Goal: Task Accomplishment & Management: Manage account settings

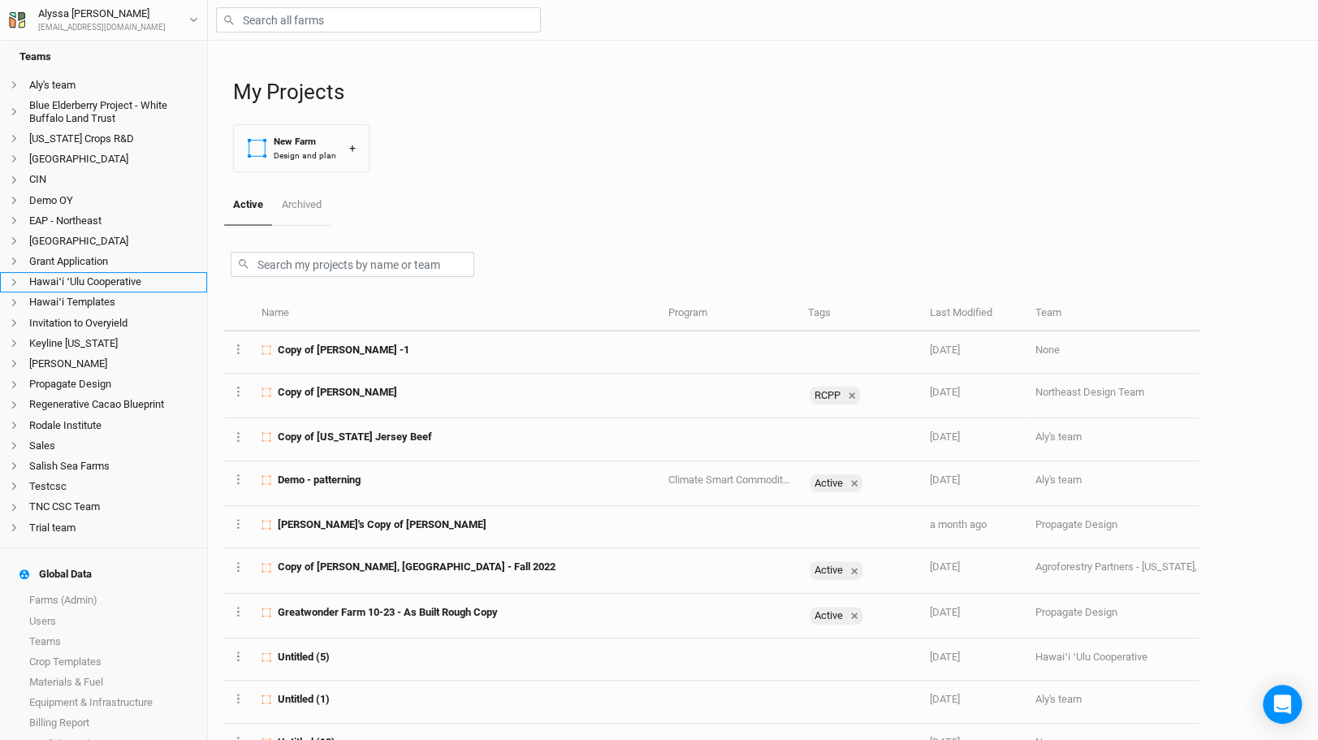
scroll to position [352, 0]
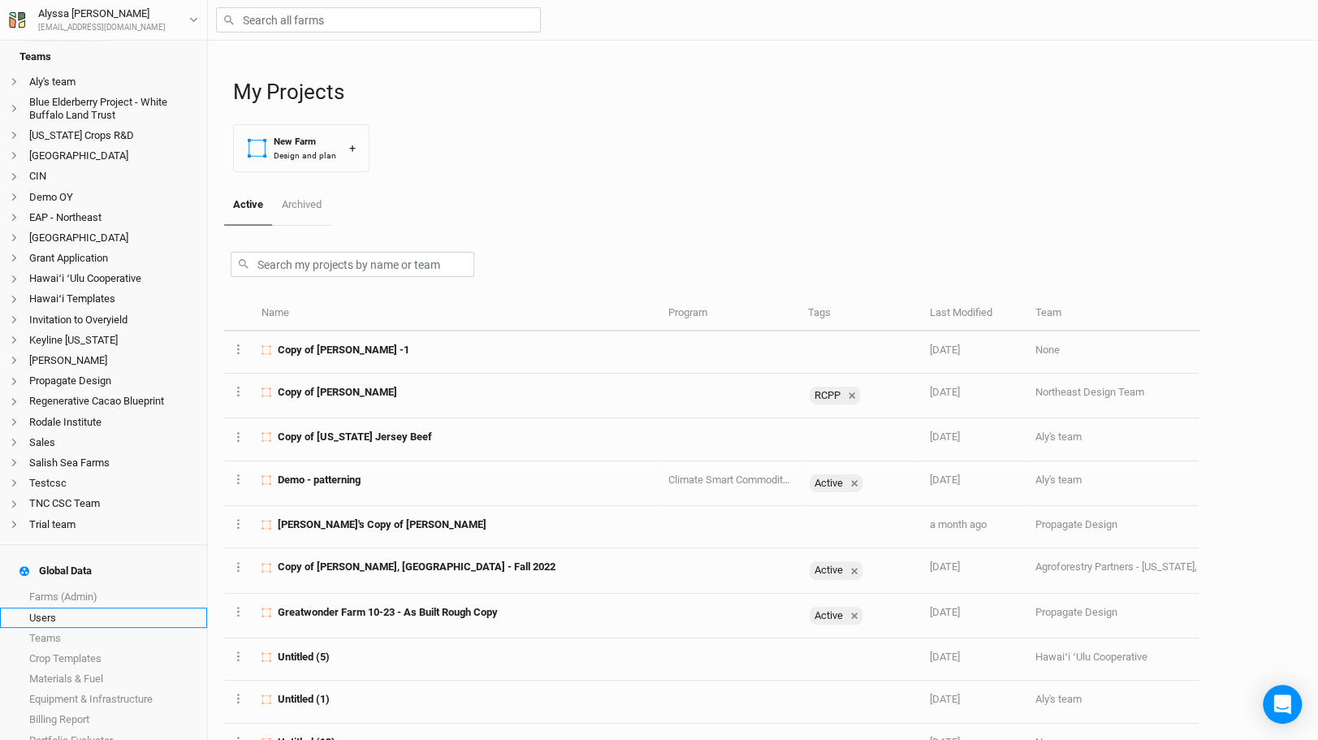
click at [109, 607] on link "Users" at bounding box center [103, 617] width 207 height 20
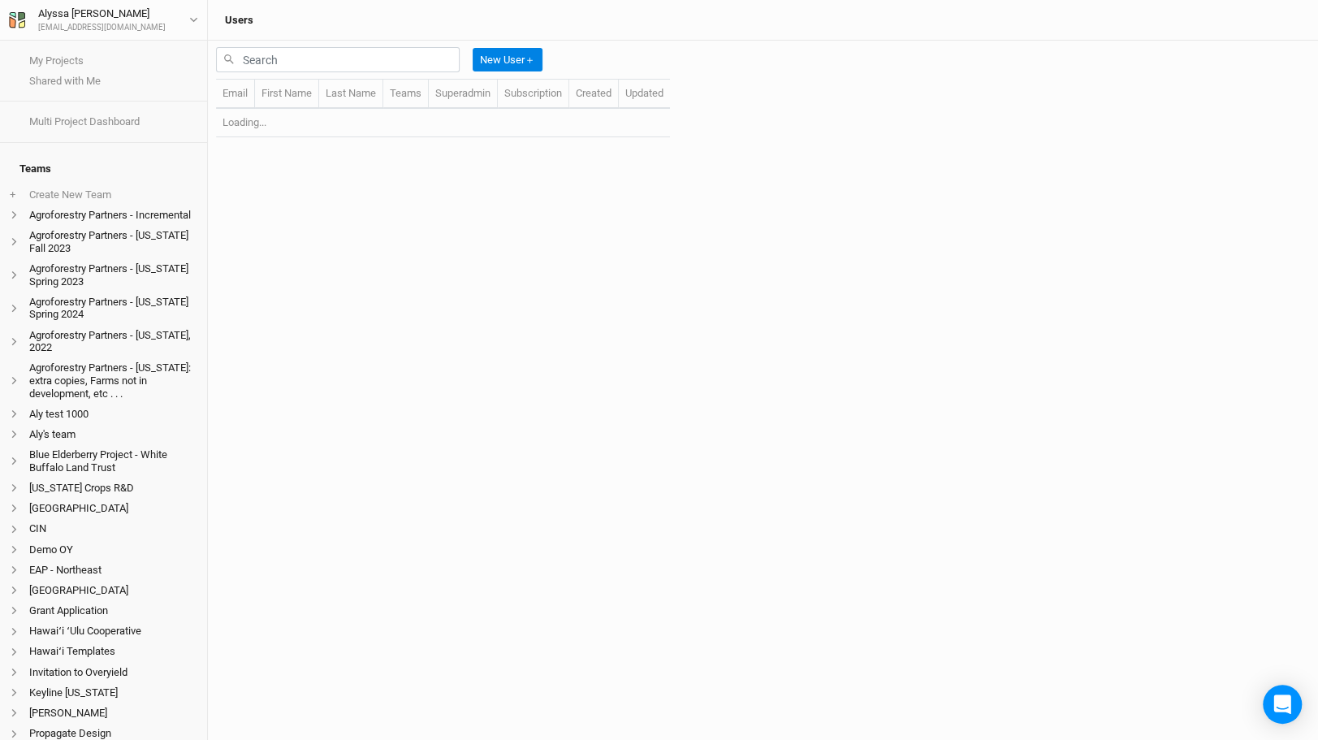
click at [401, 77] on div "New User ＋" at bounding box center [382, 60] width 333 height 38
click at [398, 67] on input "text" at bounding box center [338, 59] width 244 height 25
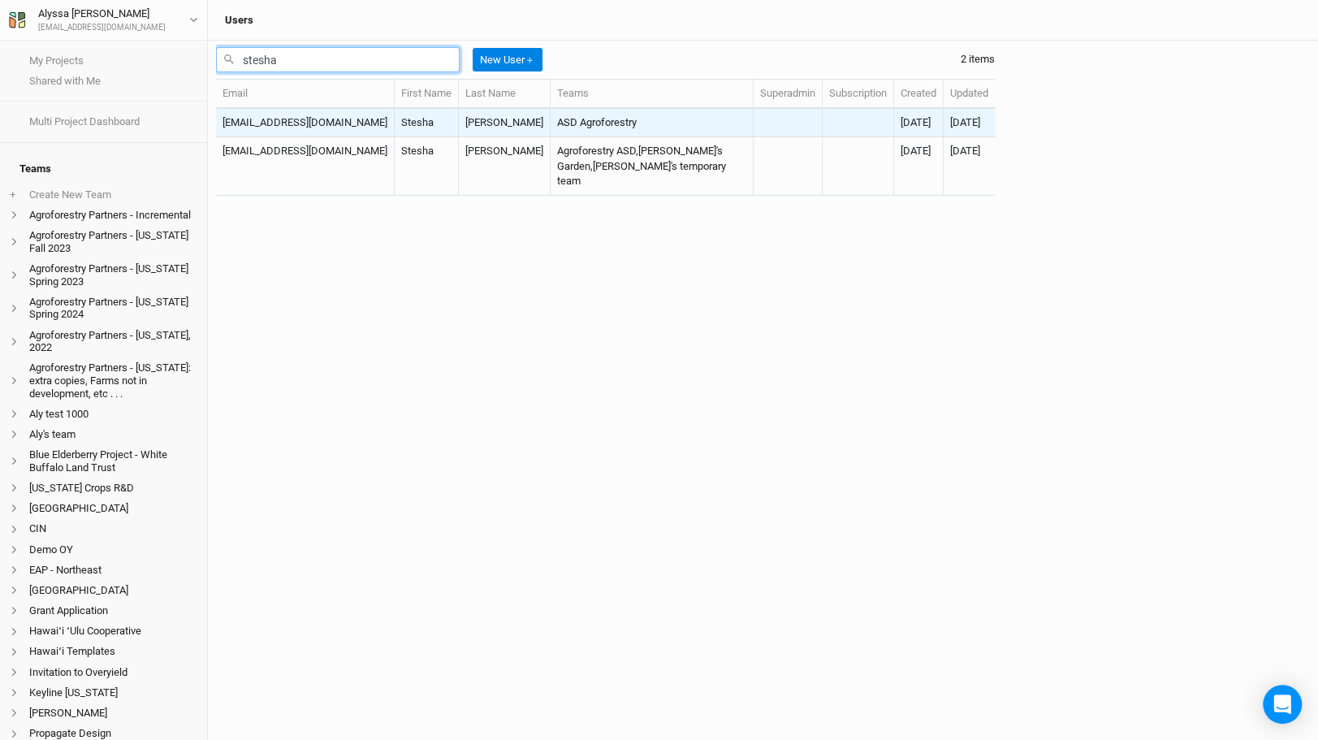
type input "stesha"
click at [395, 119] on td "Stesha" at bounding box center [427, 123] width 64 height 28
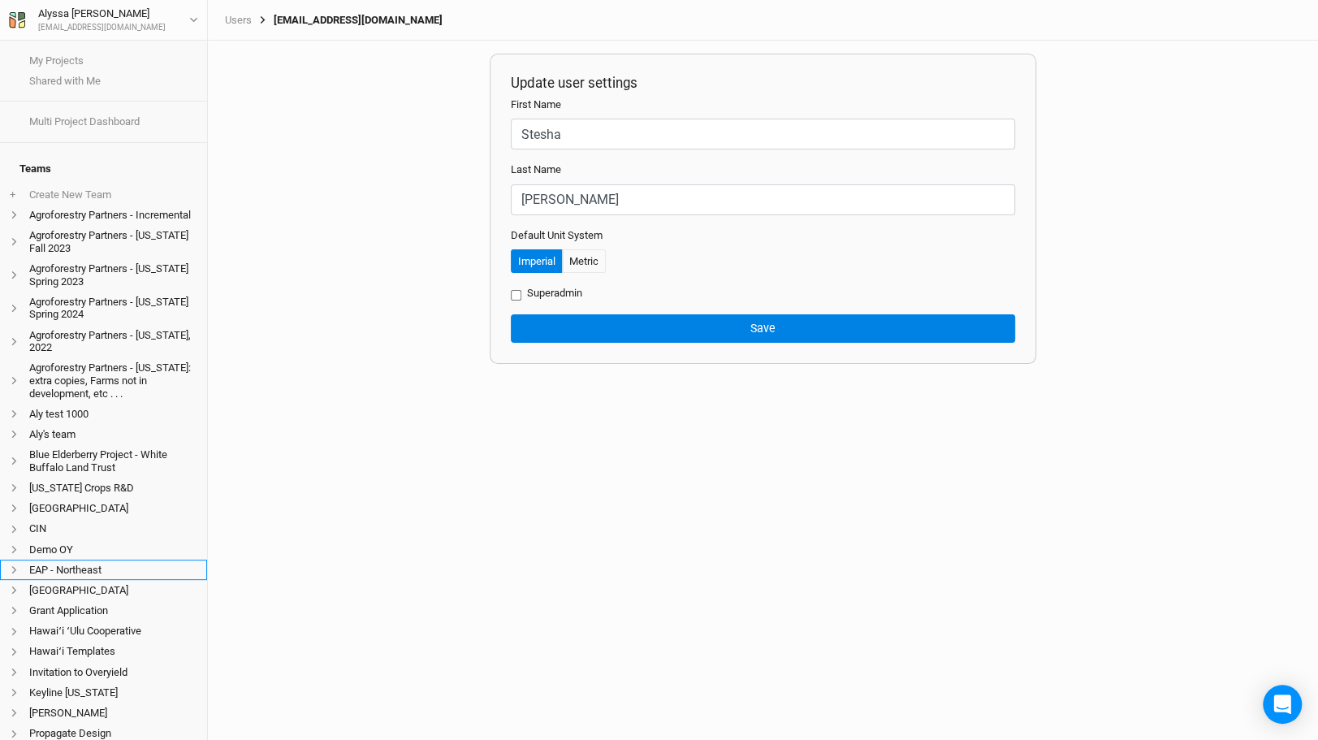
scroll to position [352, 0]
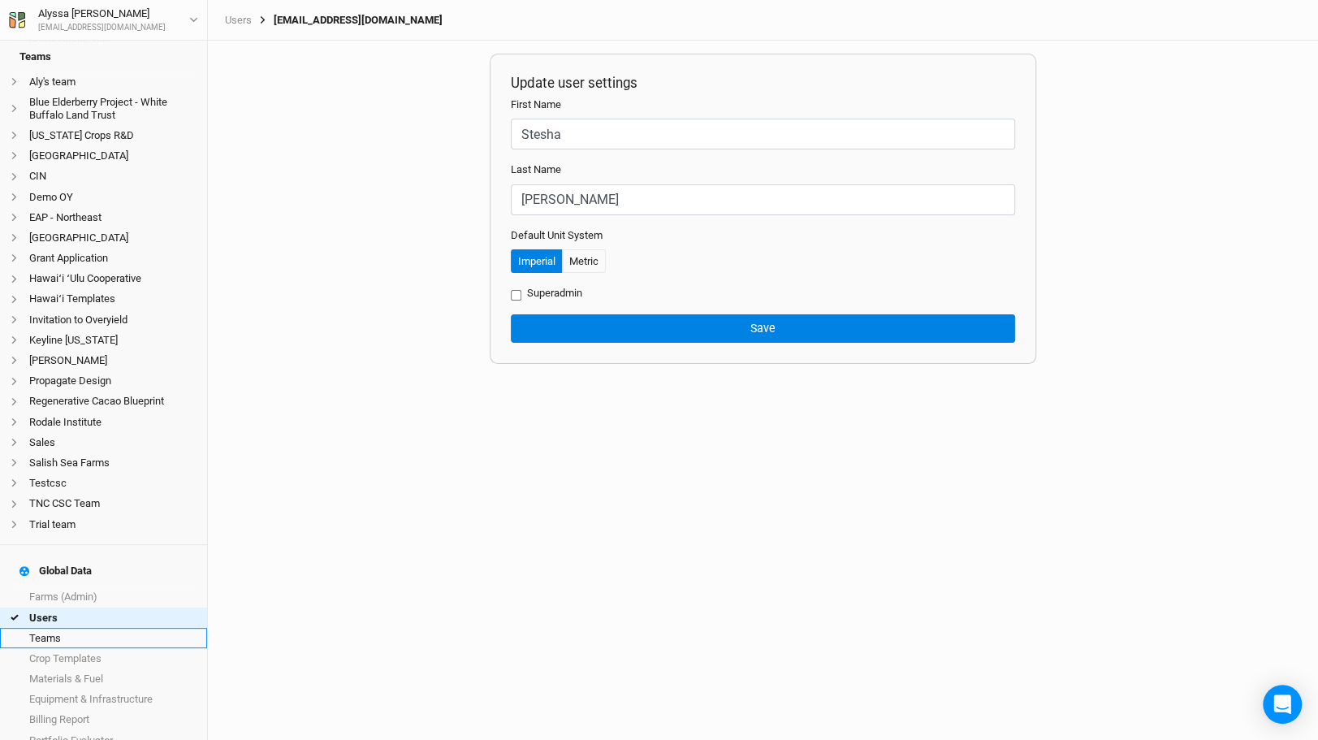
click at [100, 628] on link "Teams" at bounding box center [103, 638] width 207 height 20
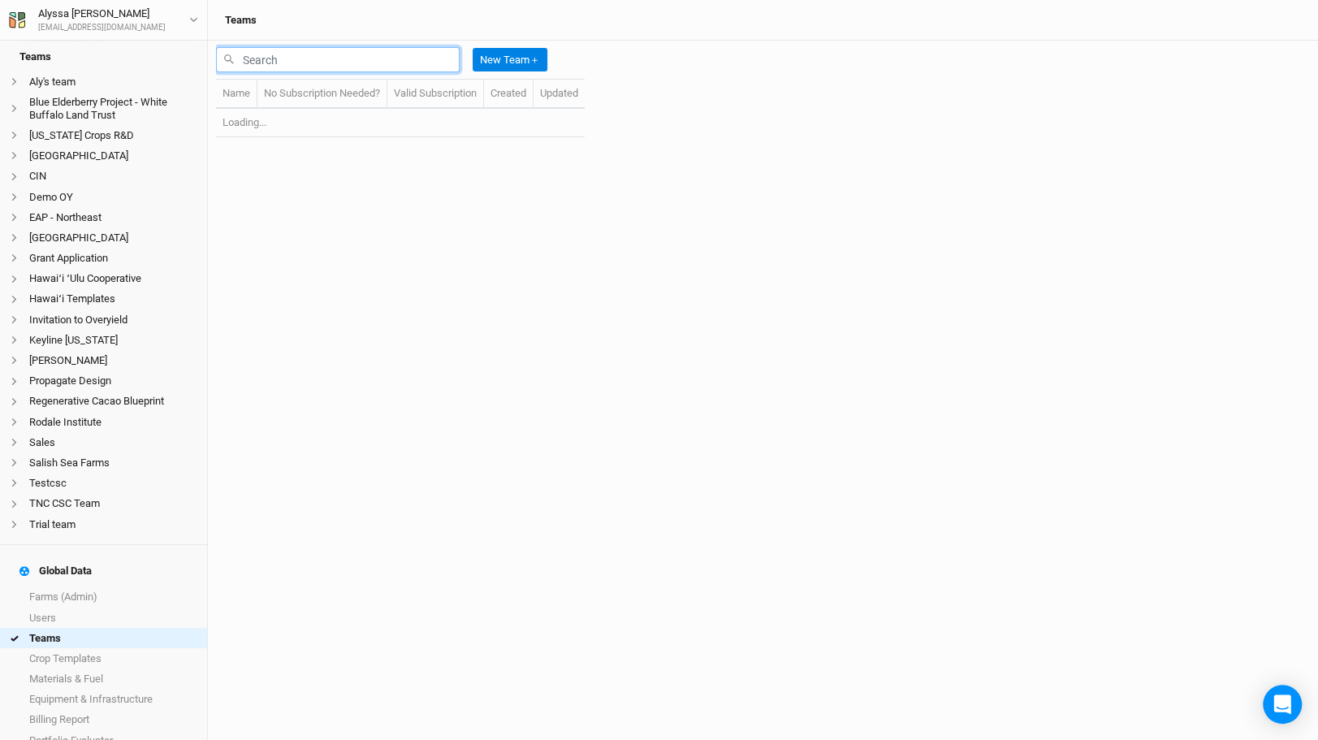
click at [342, 70] on input "text" at bounding box center [338, 59] width 244 height 25
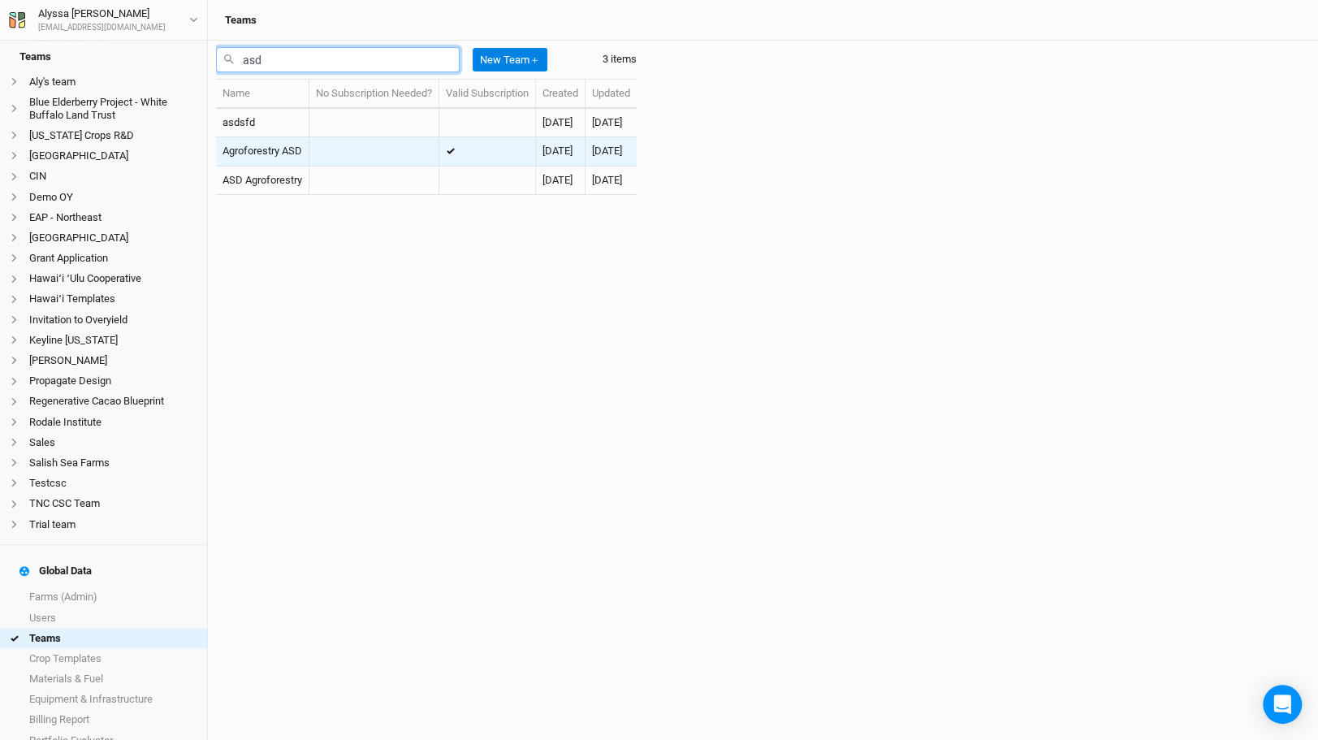
type input "asd"
click at [304, 150] on td "Agroforestry ASD" at bounding box center [262, 151] width 93 height 28
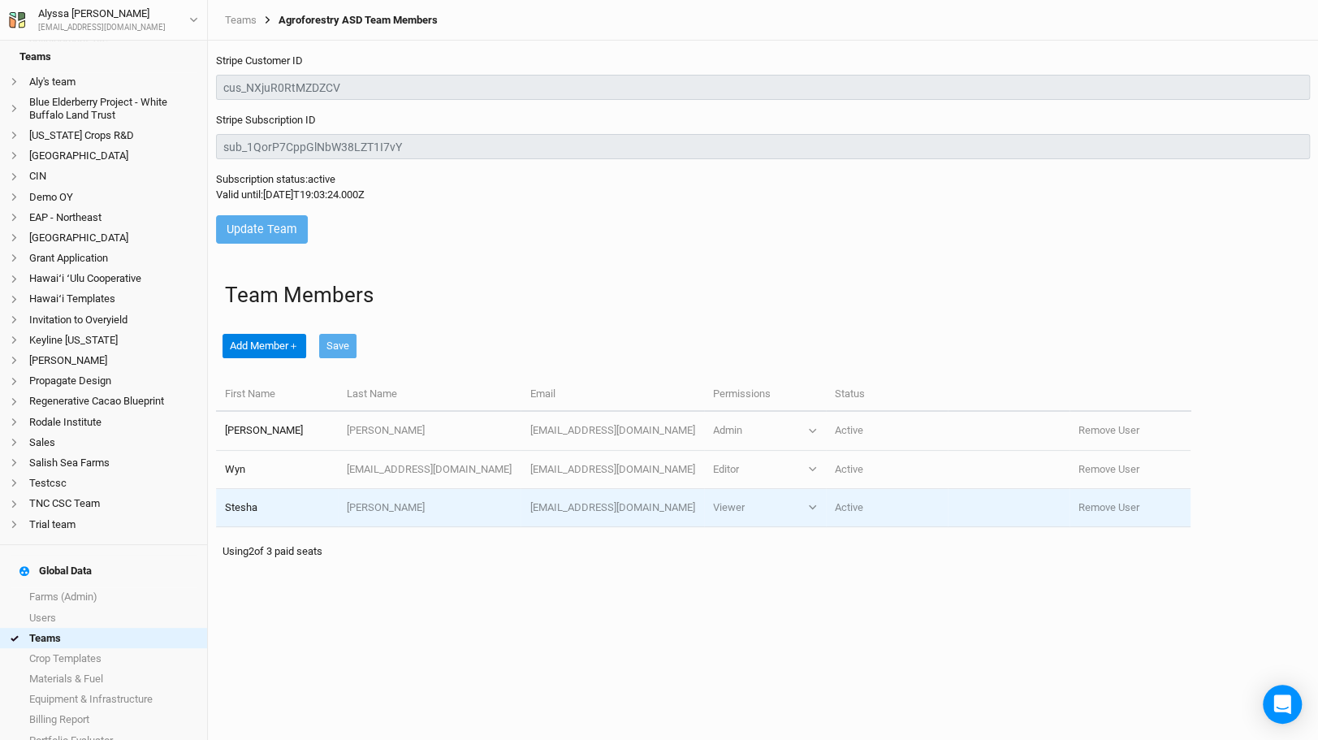
click at [793, 495] on td "Viewer Viewer Editor Admin" at bounding box center [765, 508] width 122 height 38
click at [793, 508] on button "Viewer" at bounding box center [765, 507] width 104 height 15
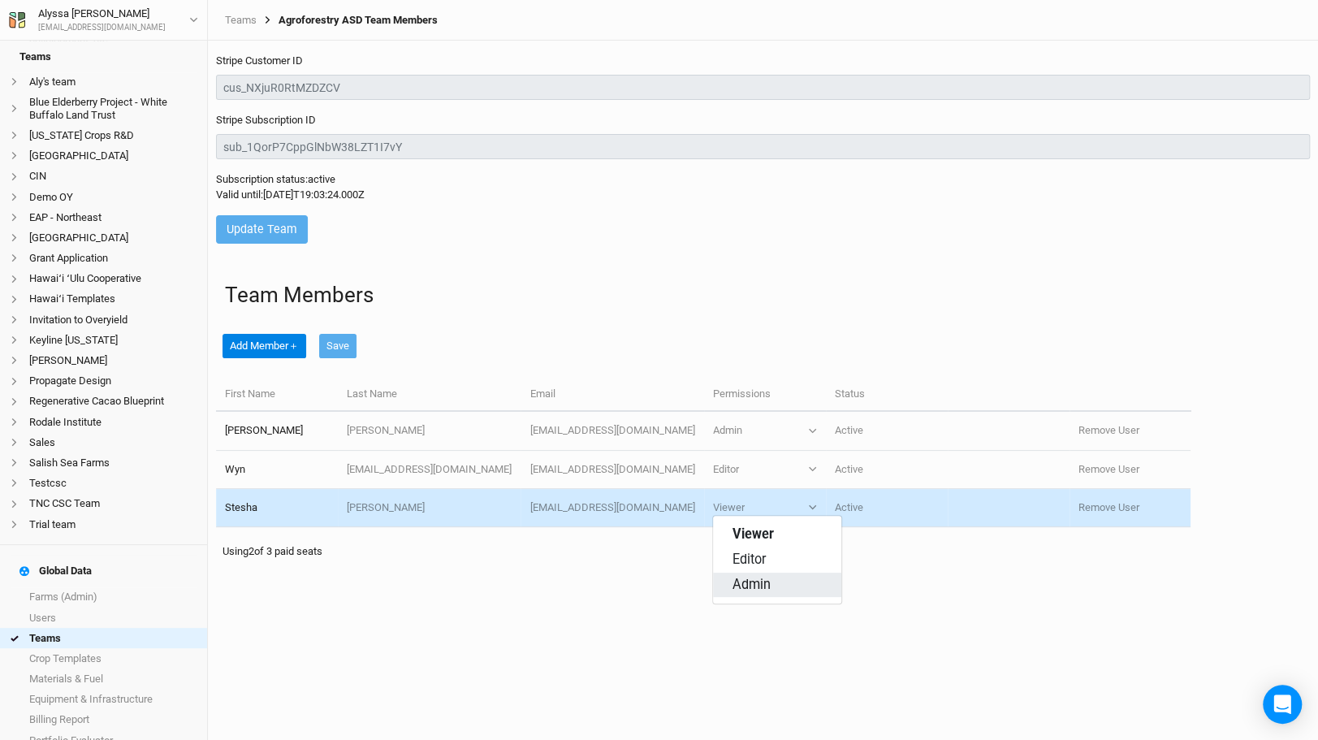
click at [805, 590] on button "Admin" at bounding box center [777, 584] width 128 height 25
click at [805, 590] on div "Stripe Customer ID Stripe Subscription ID Subscription status: active Valid unt…" at bounding box center [763, 390] width 1110 height 699
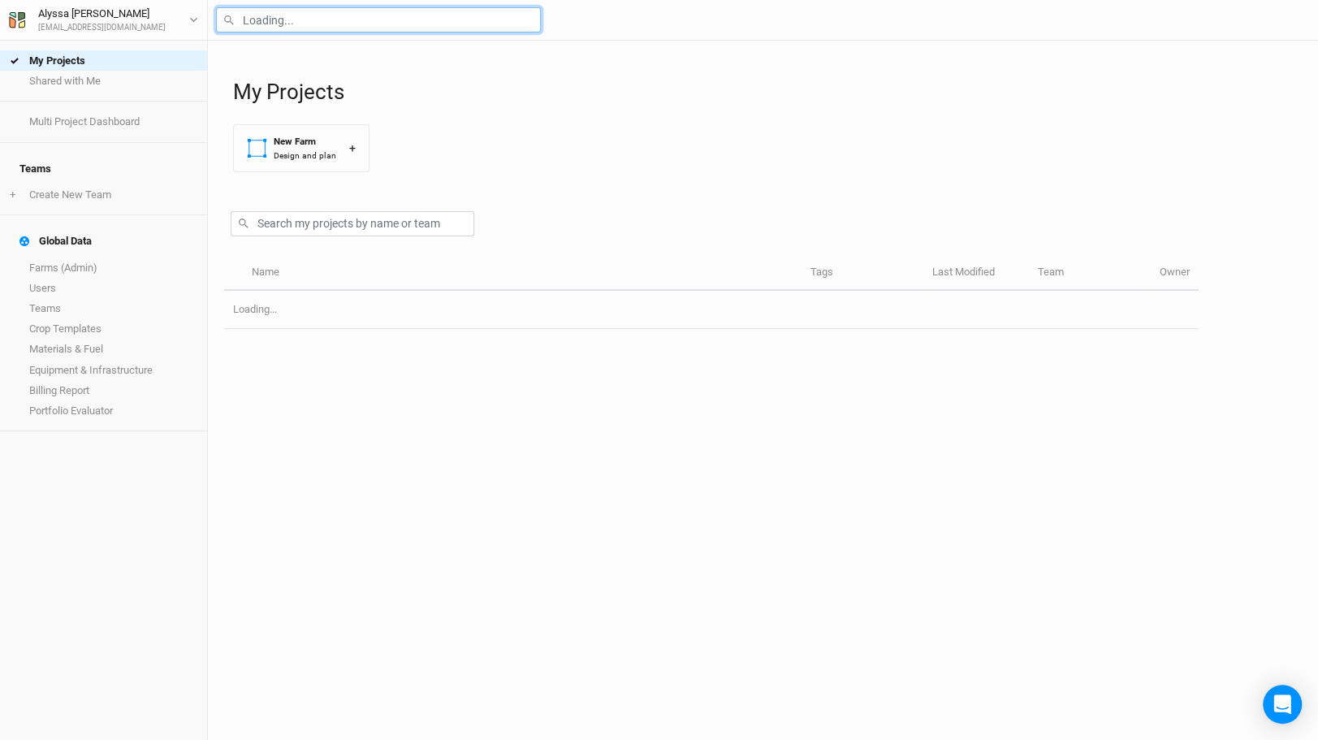
click at [433, 32] on input "text" at bounding box center [378, 19] width 325 height 25
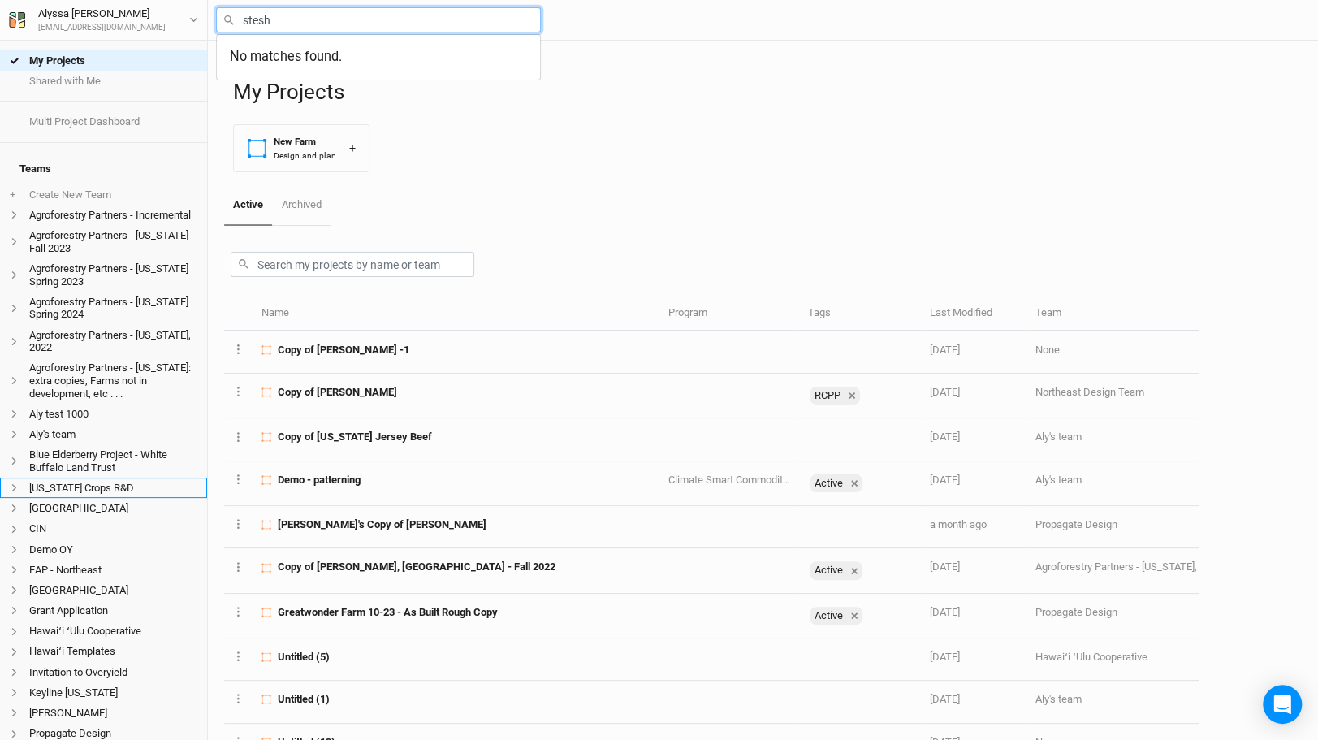
scroll to position [352, 0]
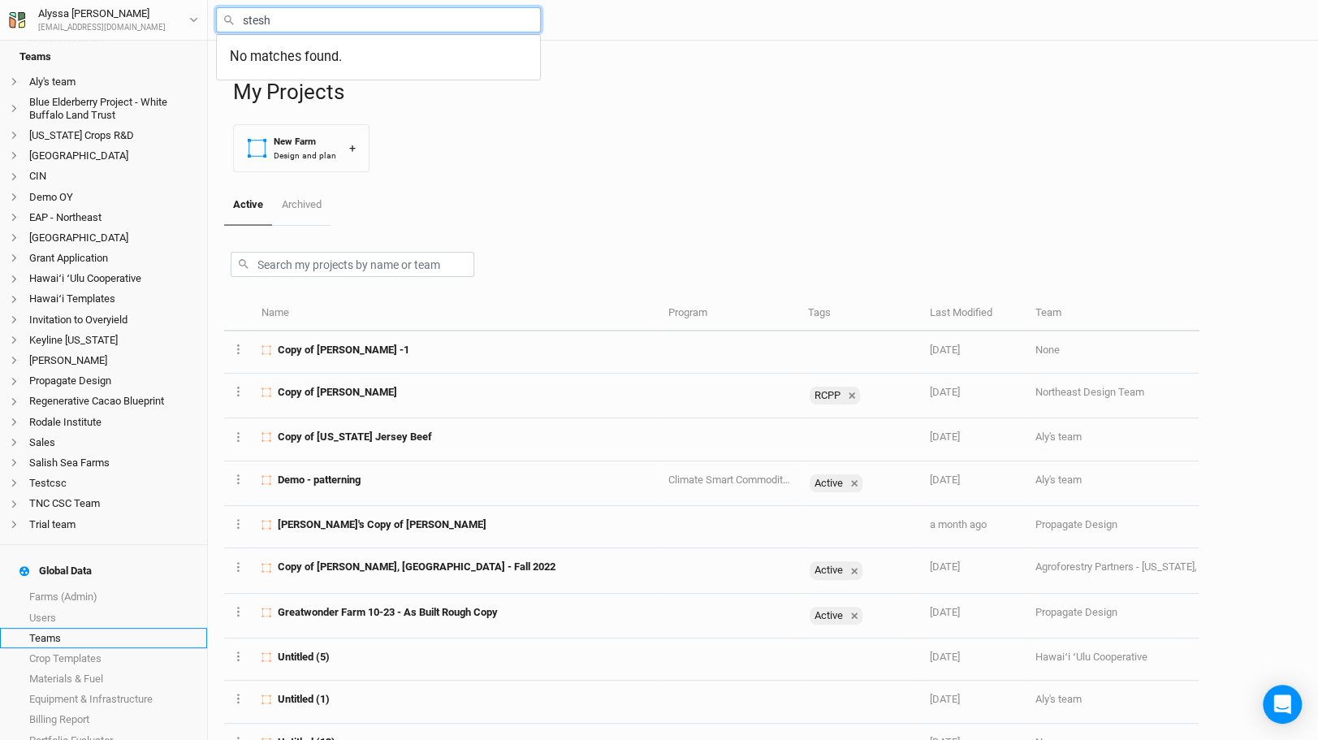
type input "stesh"
click at [79, 628] on link "Teams" at bounding box center [103, 638] width 207 height 20
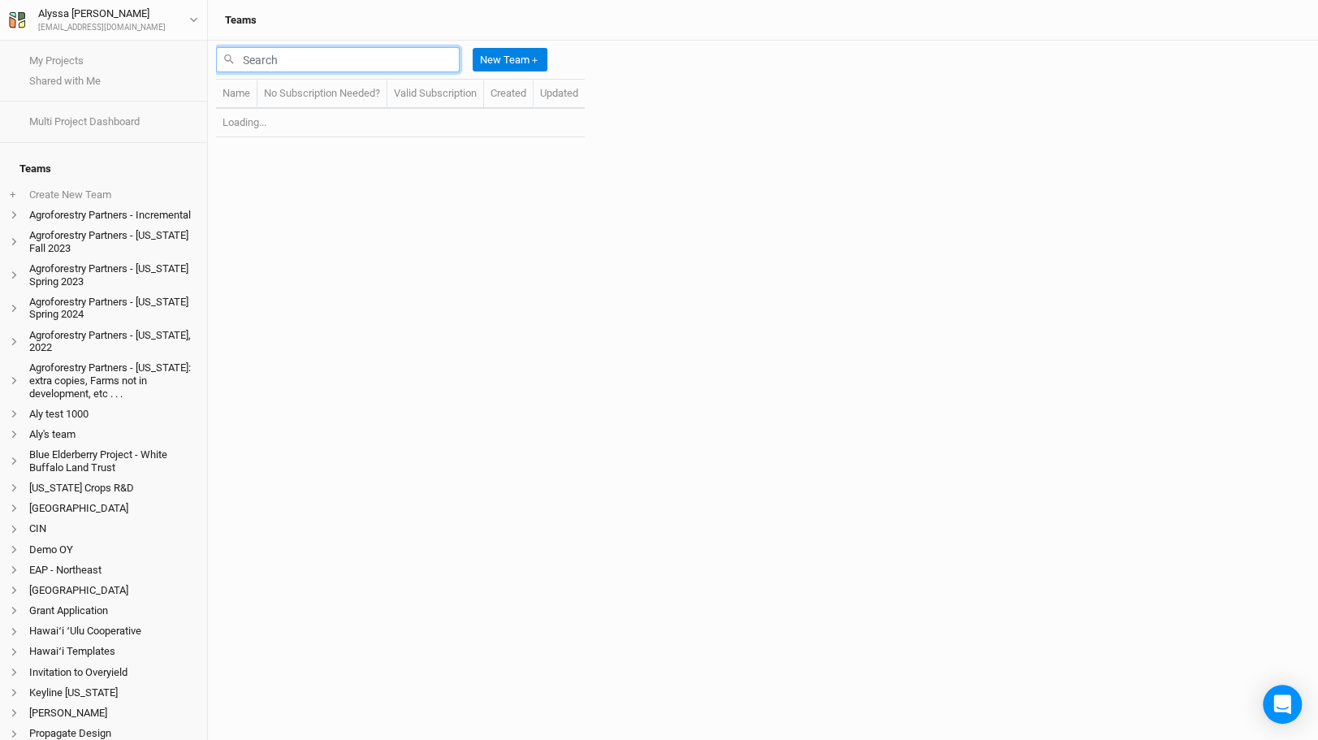
click at [348, 60] on input "text" at bounding box center [338, 59] width 244 height 25
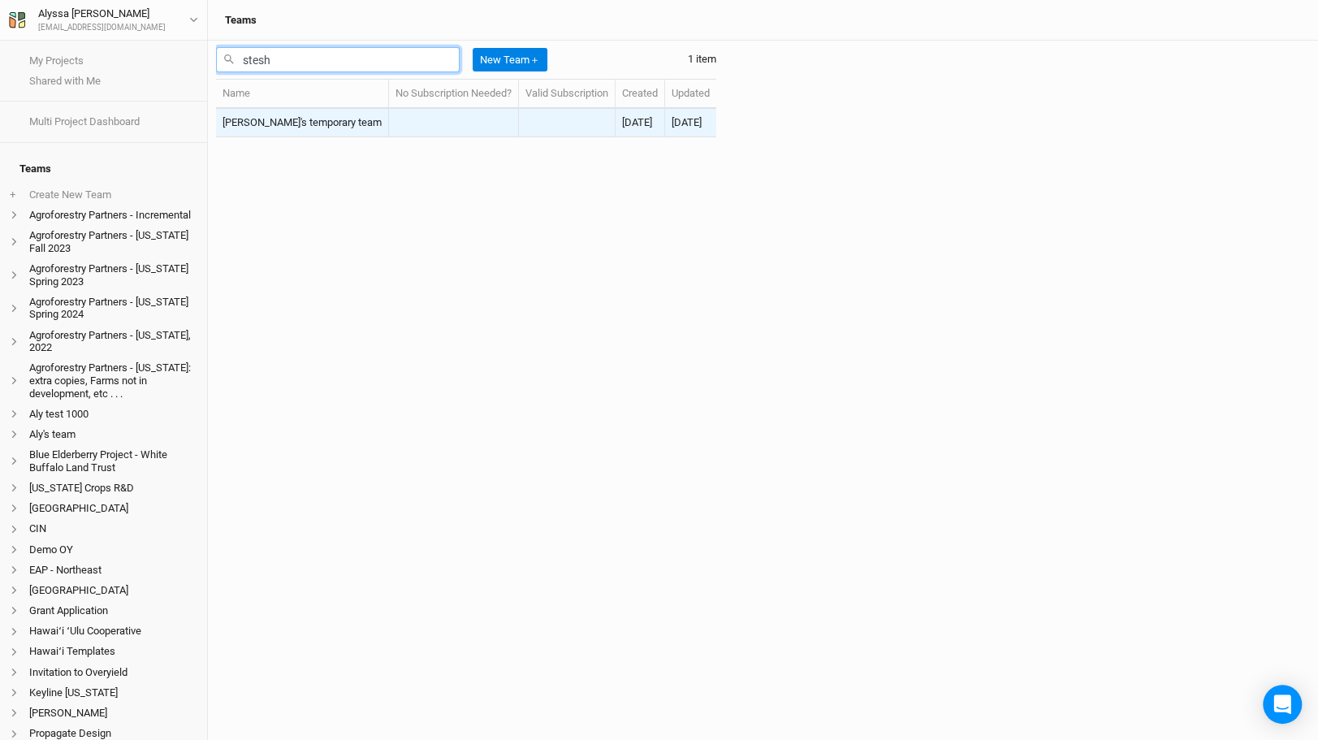
type input "stesh"
click at [317, 124] on td "[PERSON_NAME]'s temporary team" at bounding box center [302, 123] width 173 height 28
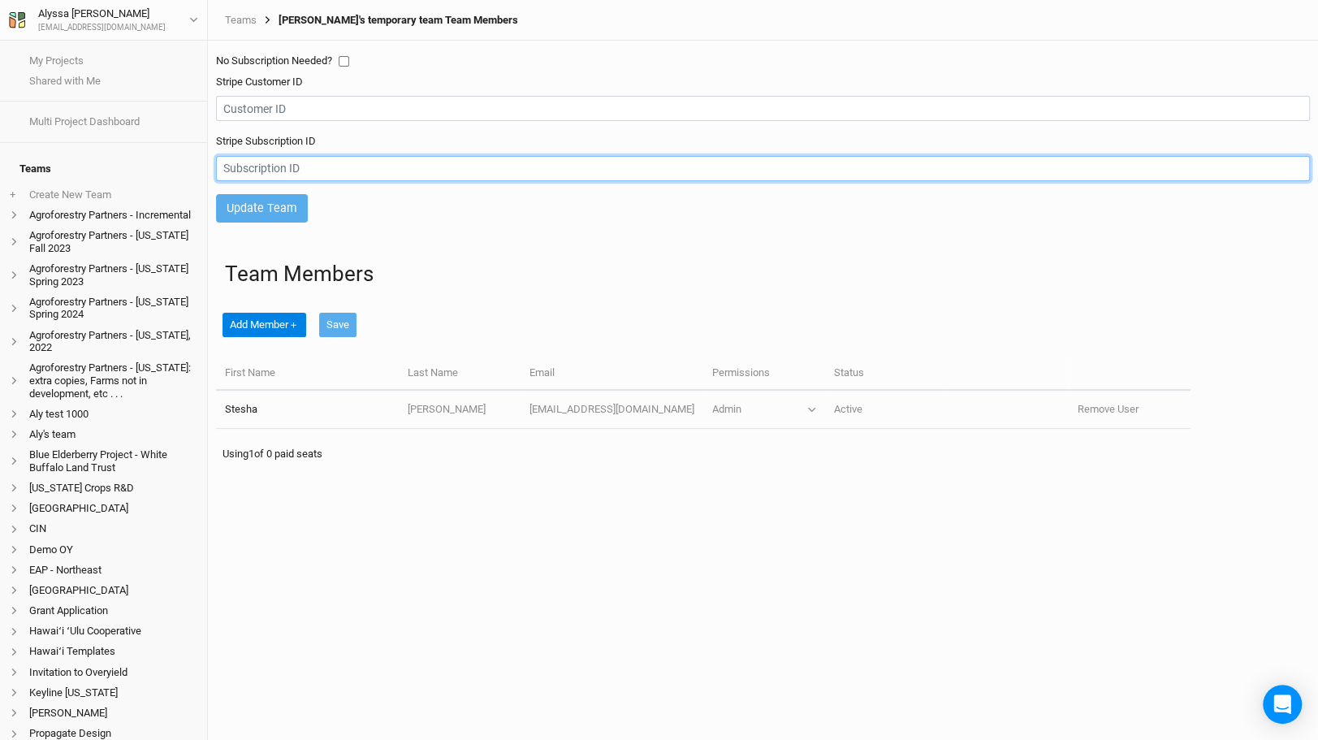
click at [328, 173] on input "text" at bounding box center [763, 168] width 1094 height 25
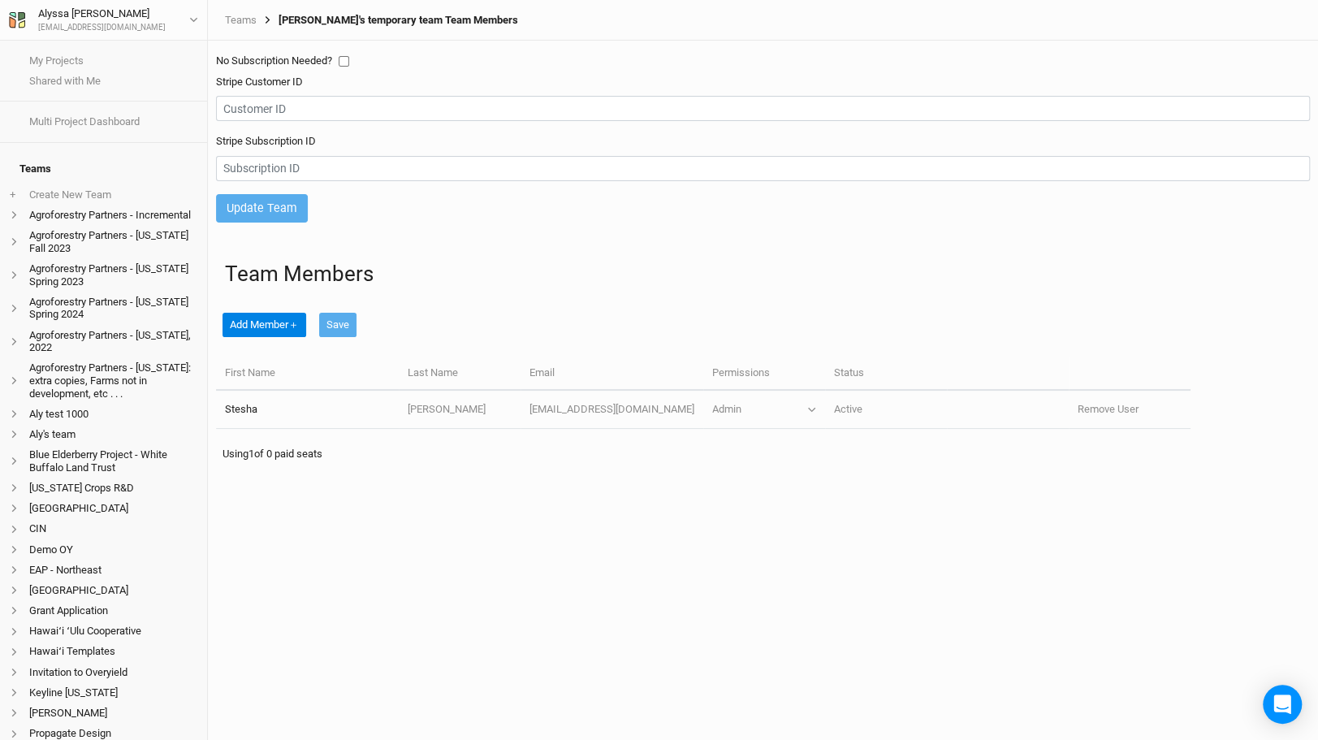
click at [399, 249] on div "Team Members Add Member ＋ Save First Name Last Name Email Permissions Status [P…" at bounding box center [763, 354] width 1094 height 239
click at [345, 63] on input "checkbox" at bounding box center [344, 61] width 11 height 11
checkbox input "true"
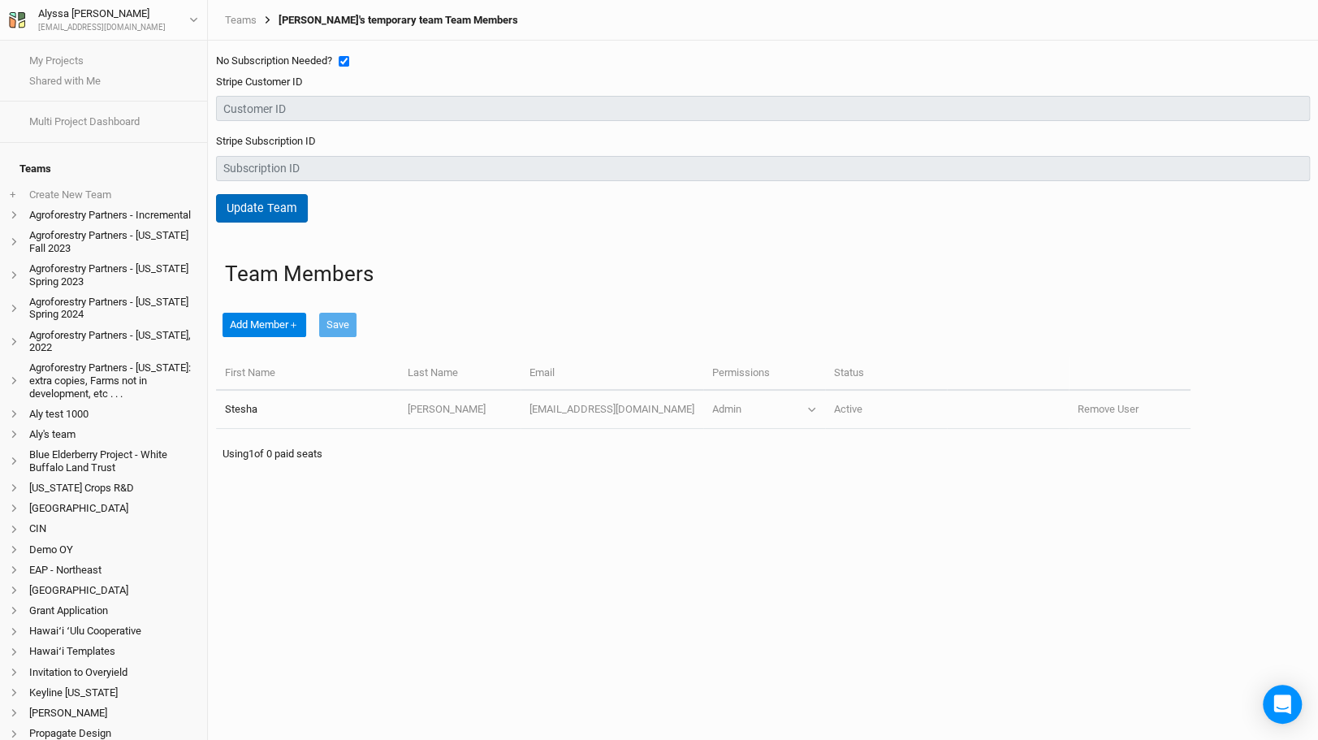
click at [284, 205] on button "Update Team" at bounding box center [262, 208] width 92 height 28
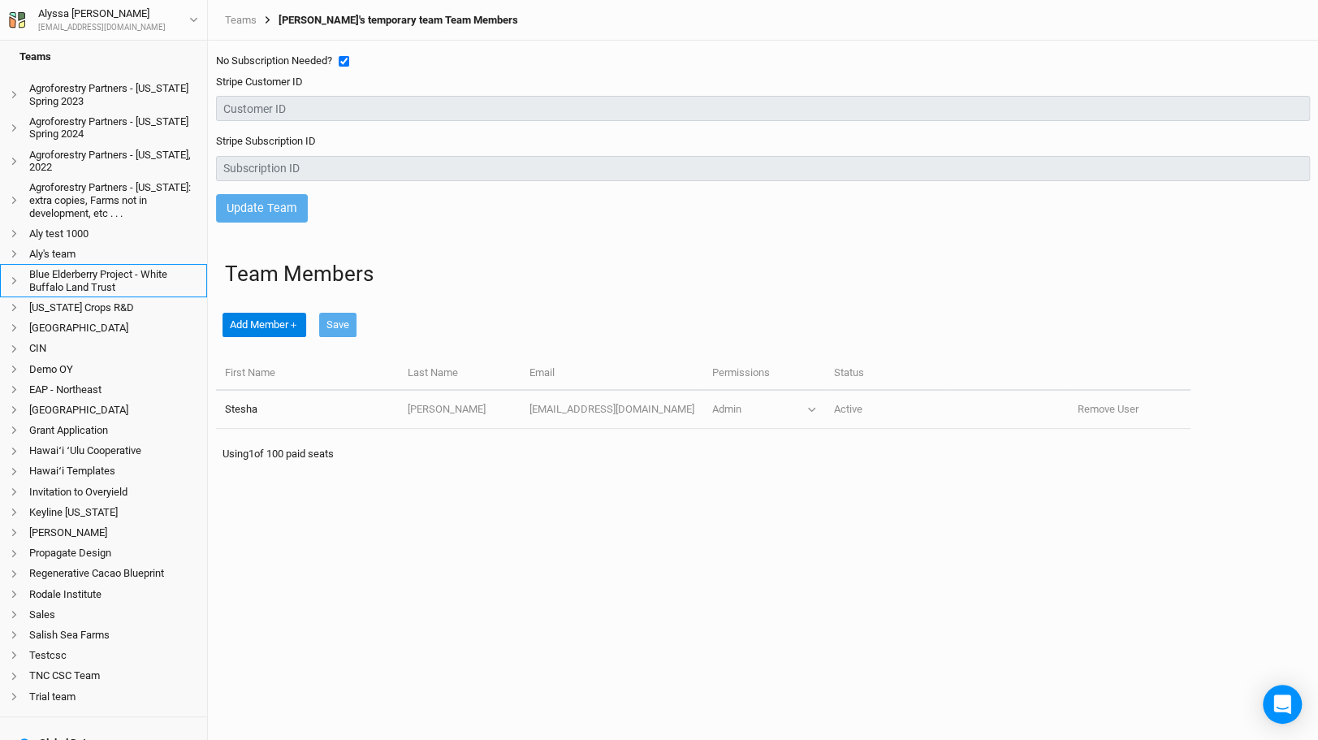
scroll to position [352, 0]
